Goal: Find specific page/section

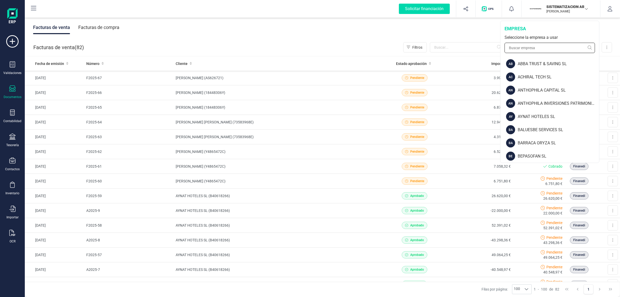
click at [553, 49] on input "text" at bounding box center [550, 48] width 90 height 10
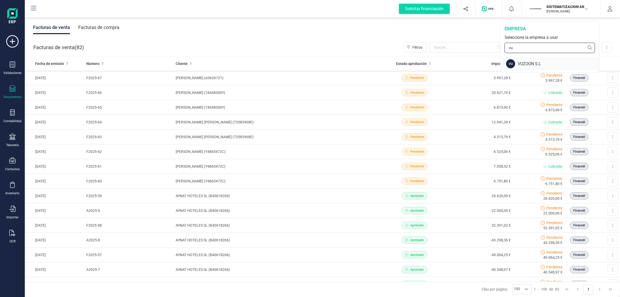
type input "vu"
click at [521, 63] on div "VUZOON S.L" at bounding box center [558, 64] width 81 height 6
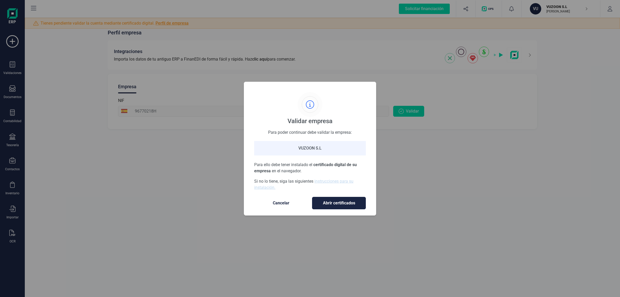
click at [332, 205] on span "Abrir certificados" at bounding box center [338, 203] width 43 height 6
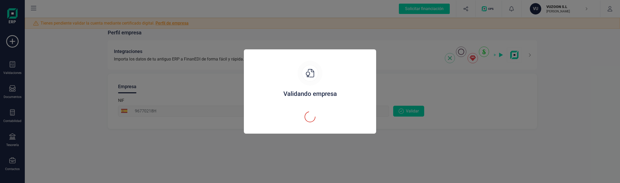
click at [416, 90] on div "Validando empresa" at bounding box center [310, 91] width 620 height 183
